Goal: Information Seeking & Learning: Learn about a topic

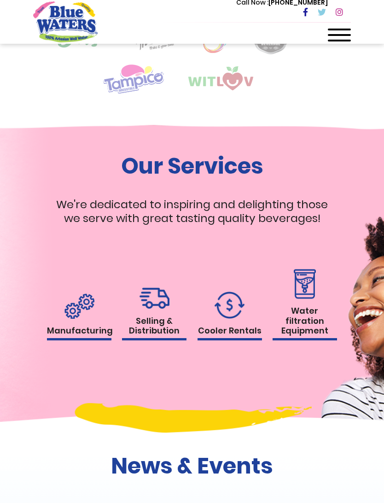
scroll to position [737, 0]
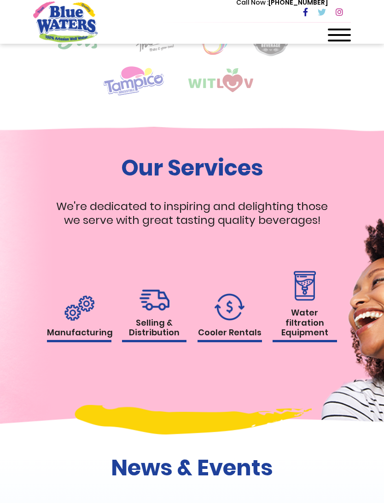
click at [304, 301] on img at bounding box center [304, 286] width 27 height 30
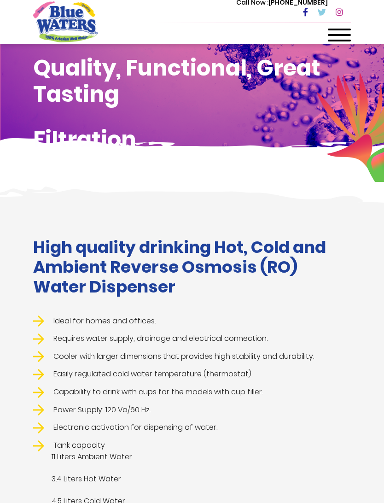
click at [341, 33] on div at bounding box center [339, 38] width 23 height 18
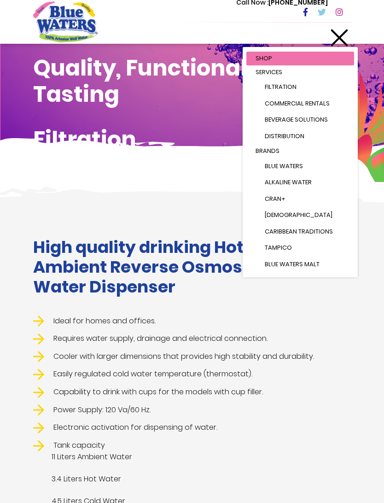
click at [284, 85] on li "Services Filtration Commercial Rentals Beverage Solutions Distribution" at bounding box center [300, 104] width 108 height 79
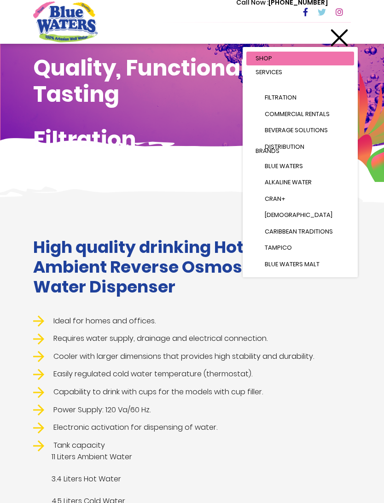
click at [303, 113] on span "Commercial Rentals" at bounding box center [297, 114] width 65 height 9
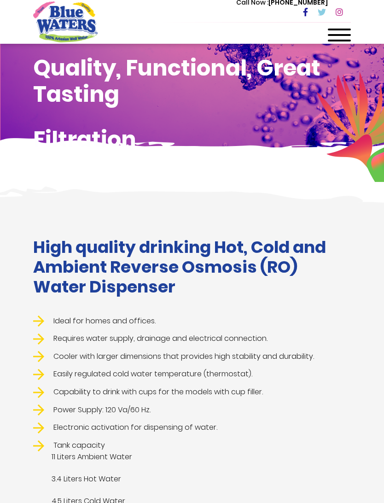
click at [341, 16] on icon at bounding box center [338, 12] width 7 height 8
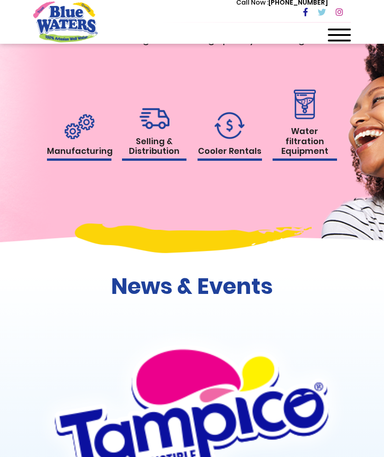
scroll to position [918, 0]
